Goal: Navigation & Orientation: Find specific page/section

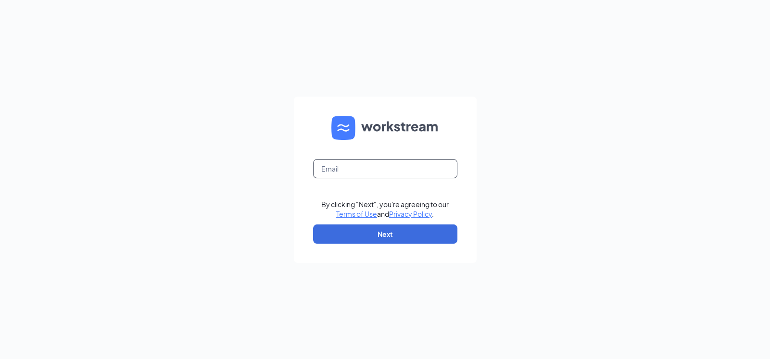
click at [348, 166] on input "text" at bounding box center [385, 168] width 144 height 19
type input "[EMAIL_ADDRESS][DOMAIN_NAME]"
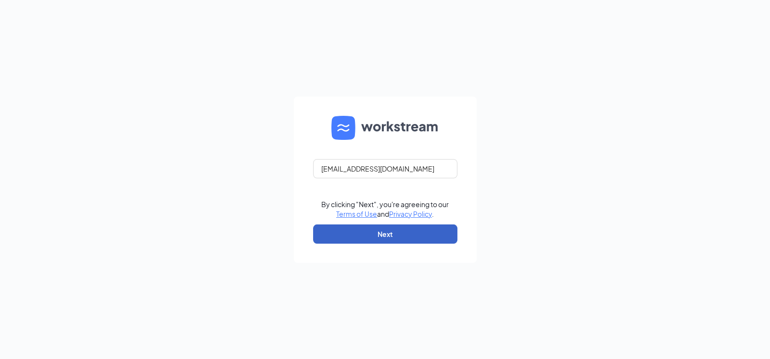
click at [376, 232] on button "Next" at bounding box center [385, 234] width 144 height 19
click at [363, 240] on button "Next" at bounding box center [385, 234] width 144 height 19
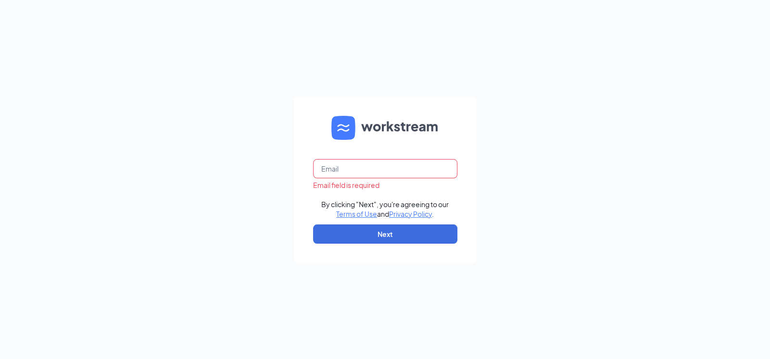
click at [334, 165] on input "text" at bounding box center [385, 168] width 144 height 19
type input "[EMAIL_ADDRESS][DOMAIN_NAME]"
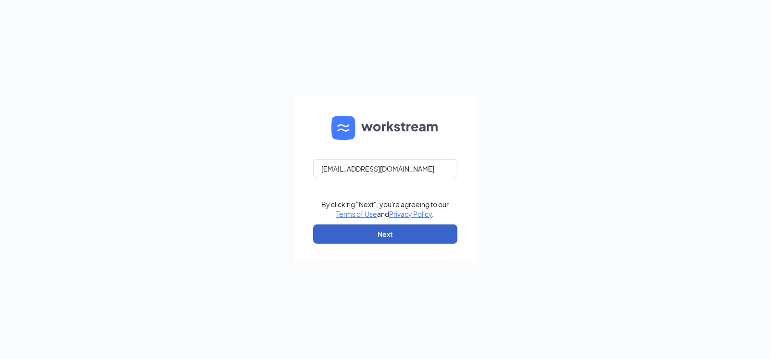
click at [395, 235] on button "Next" at bounding box center [385, 234] width 144 height 19
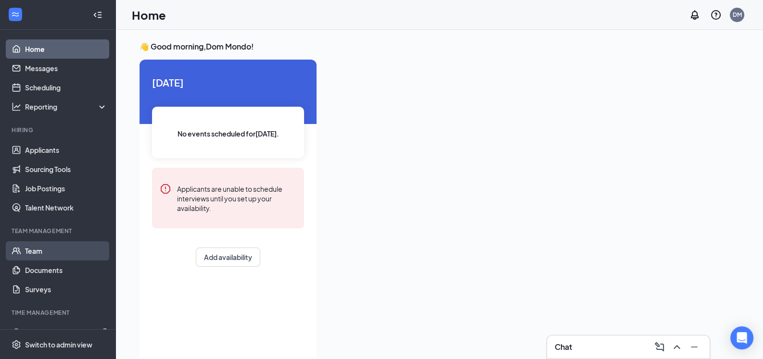
click at [41, 250] on link "Team" at bounding box center [66, 250] width 82 height 19
